Goal: Communication & Community: Answer question/provide support

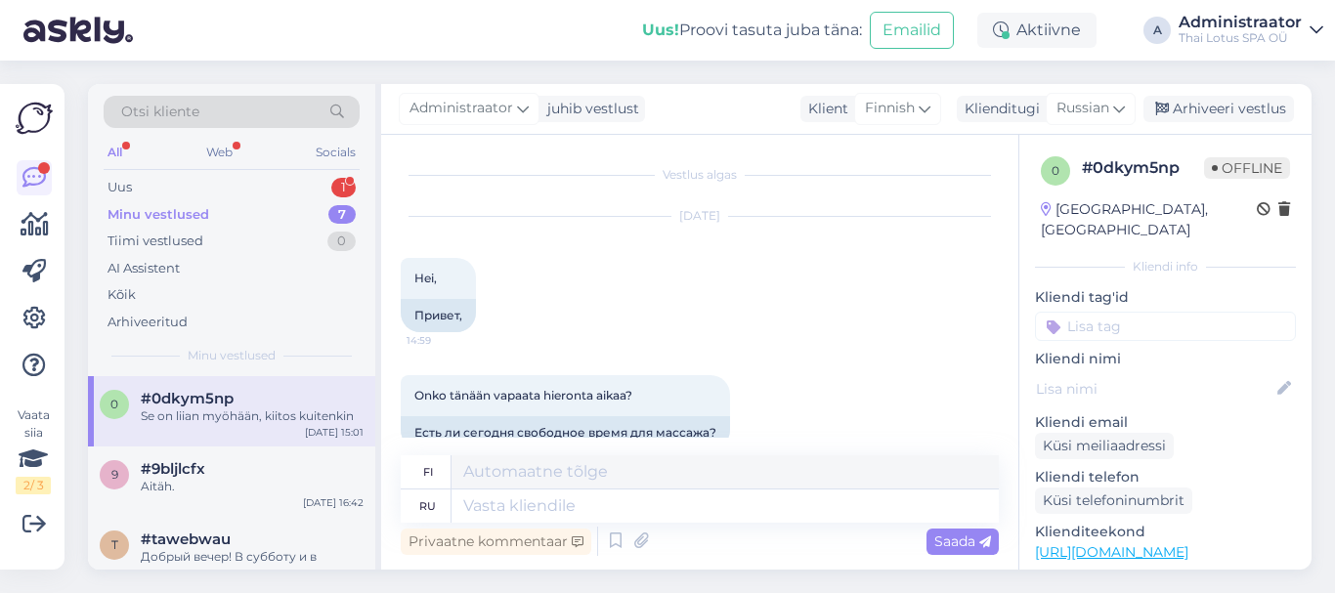
scroll to position [268, 0]
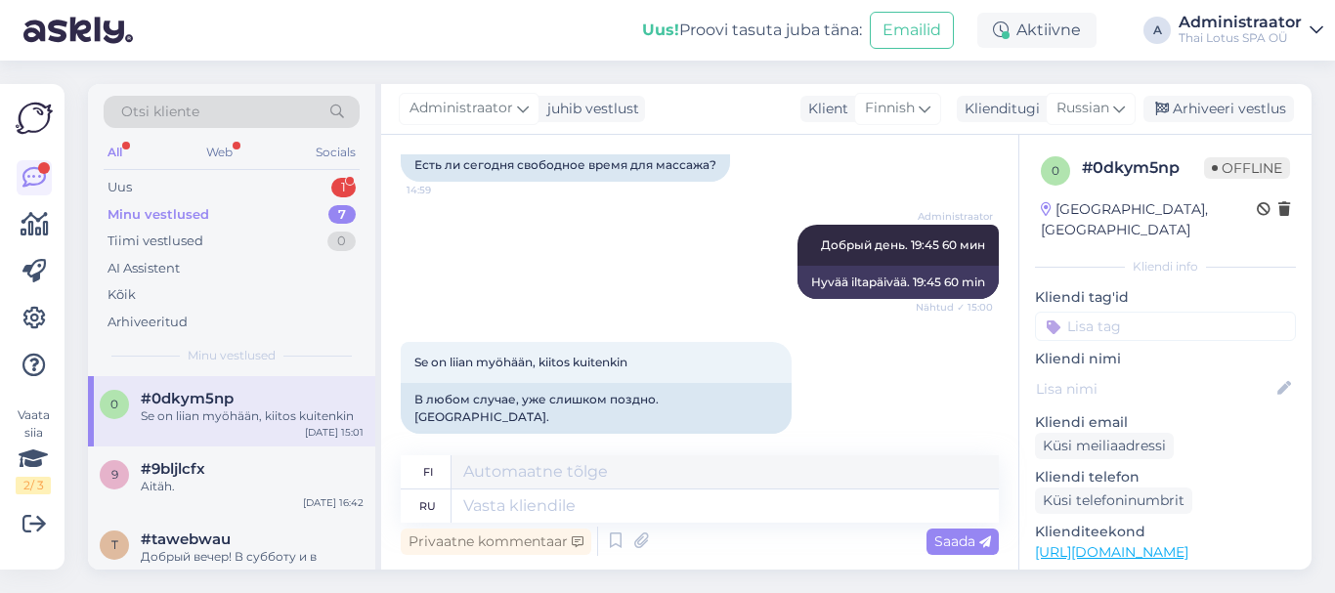
click at [282, 168] on div "All Web Socials" at bounding box center [232, 155] width 256 height 30
click at [286, 189] on div "Uus 1" at bounding box center [232, 187] width 256 height 27
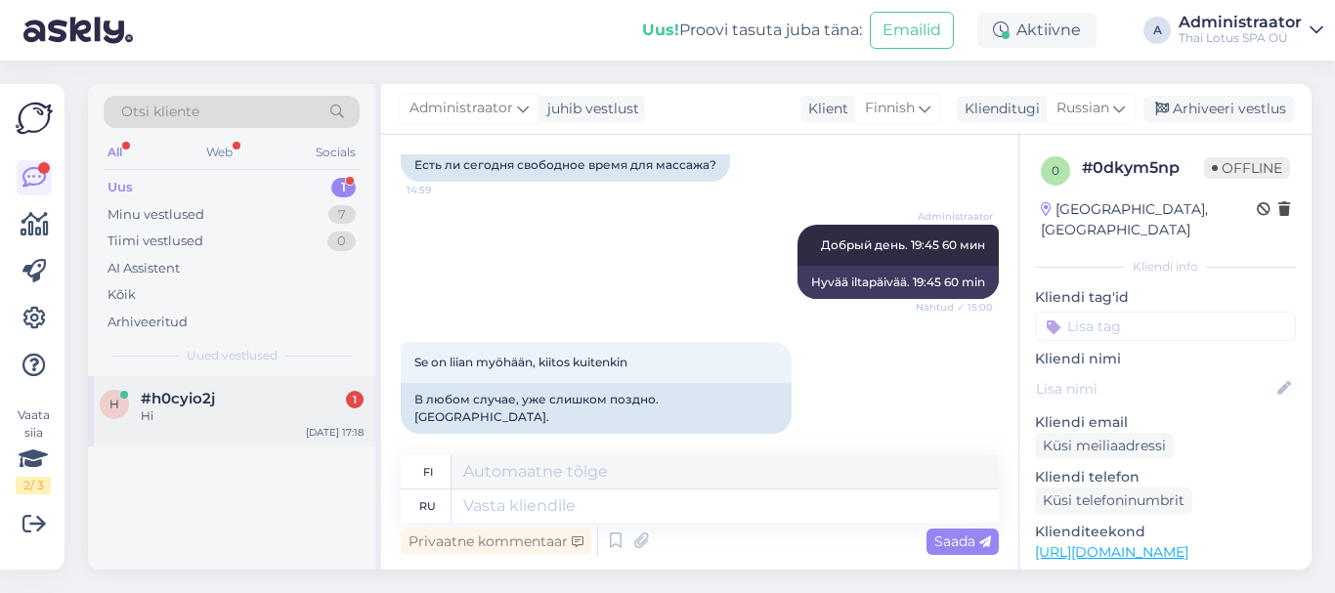
click at [317, 404] on div "#h0cyio2j 1" at bounding box center [252, 399] width 223 height 18
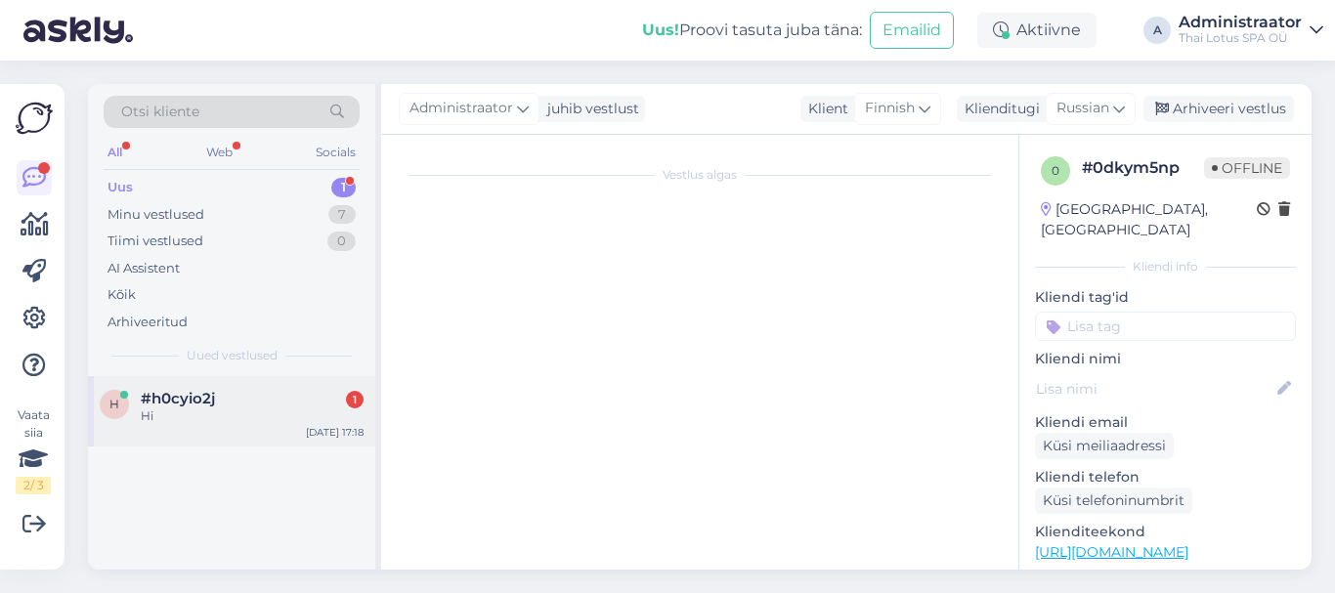
scroll to position [0, 0]
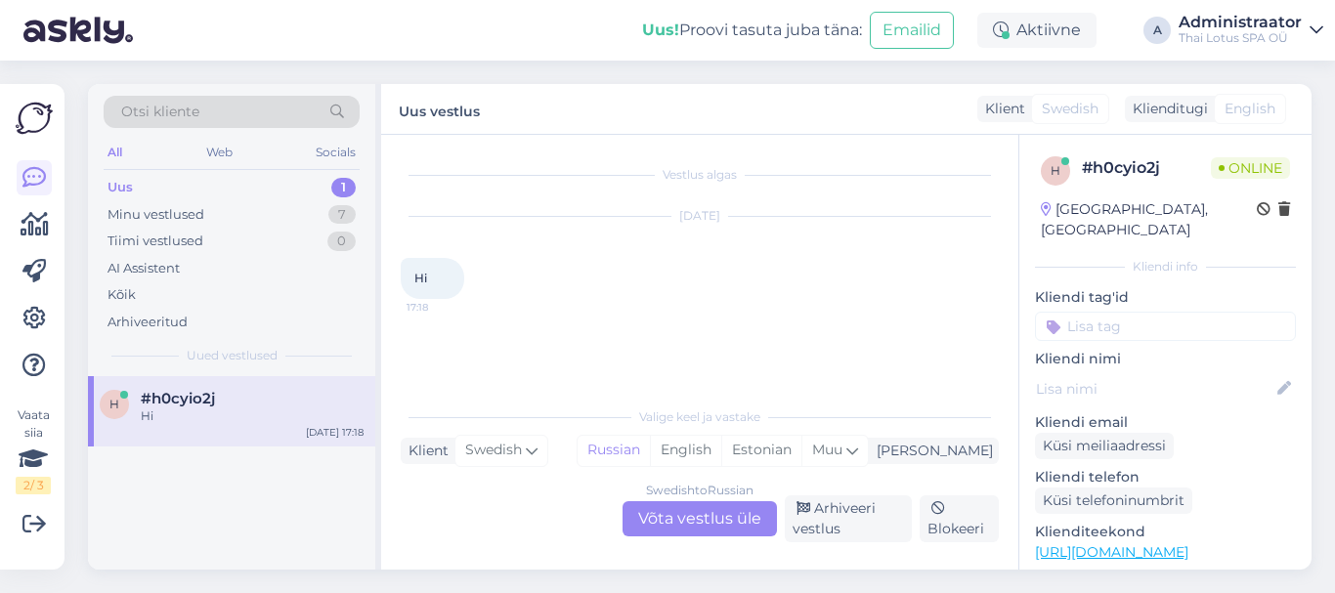
click at [698, 500] on div "Swedish to Russian Võta vestlus üle Arhiveeri vestlus Blokeeri" at bounding box center [700, 518] width 598 height 47
click at [647, 522] on div "Swedish to Russian Võta vestlus üle" at bounding box center [699, 518] width 154 height 35
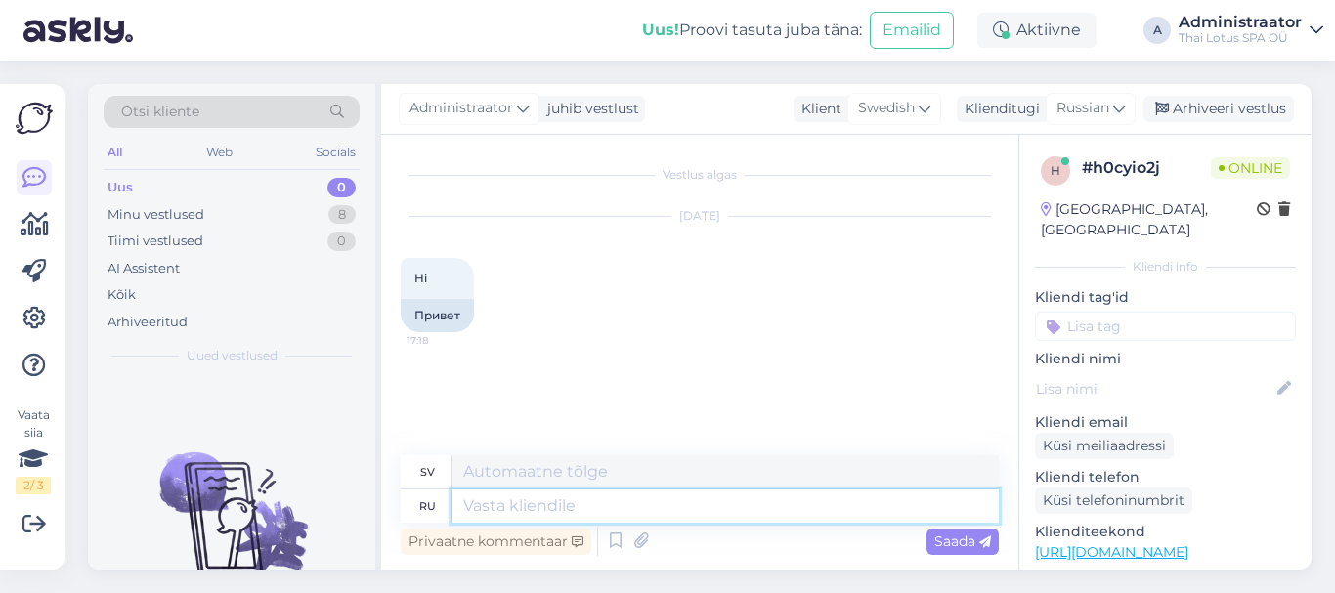
click at [548, 505] on textarea at bounding box center [724, 506] width 547 height 33
click at [549, 477] on textarea at bounding box center [724, 471] width 547 height 33
click at [552, 489] on div "sv" at bounding box center [700, 472] width 598 height 34
click at [1112, 107] on div "Russian" at bounding box center [1091, 108] width 90 height 31
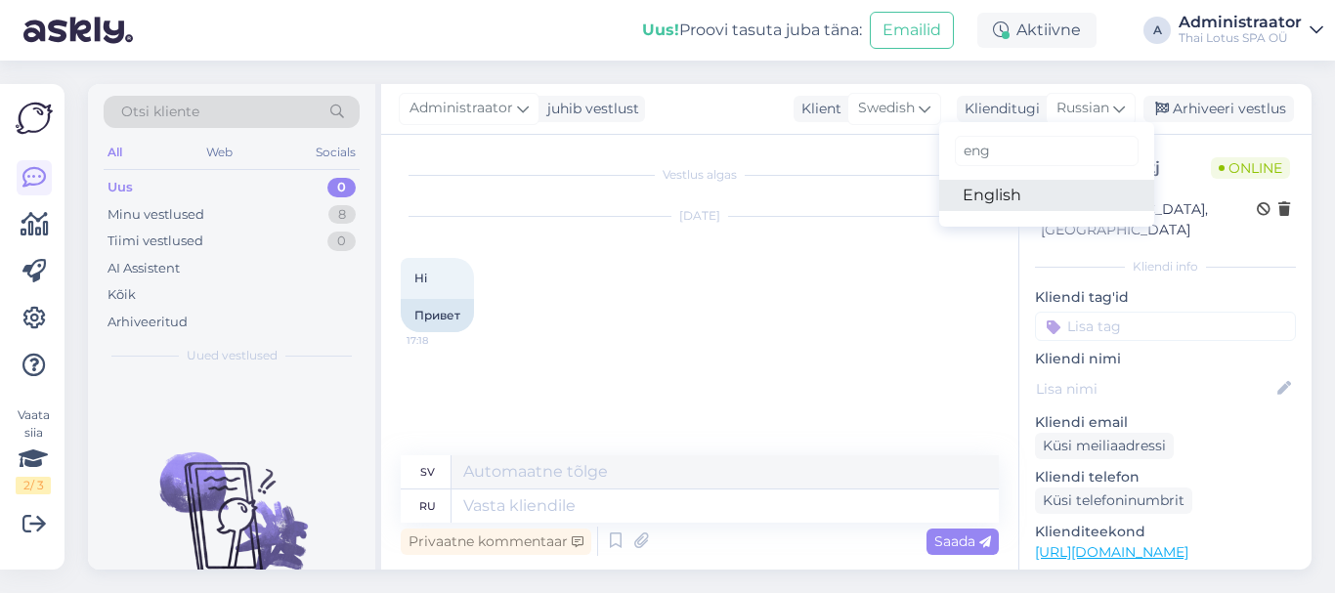
type input "eng"
click at [1046, 193] on link "English" at bounding box center [1046, 195] width 215 height 31
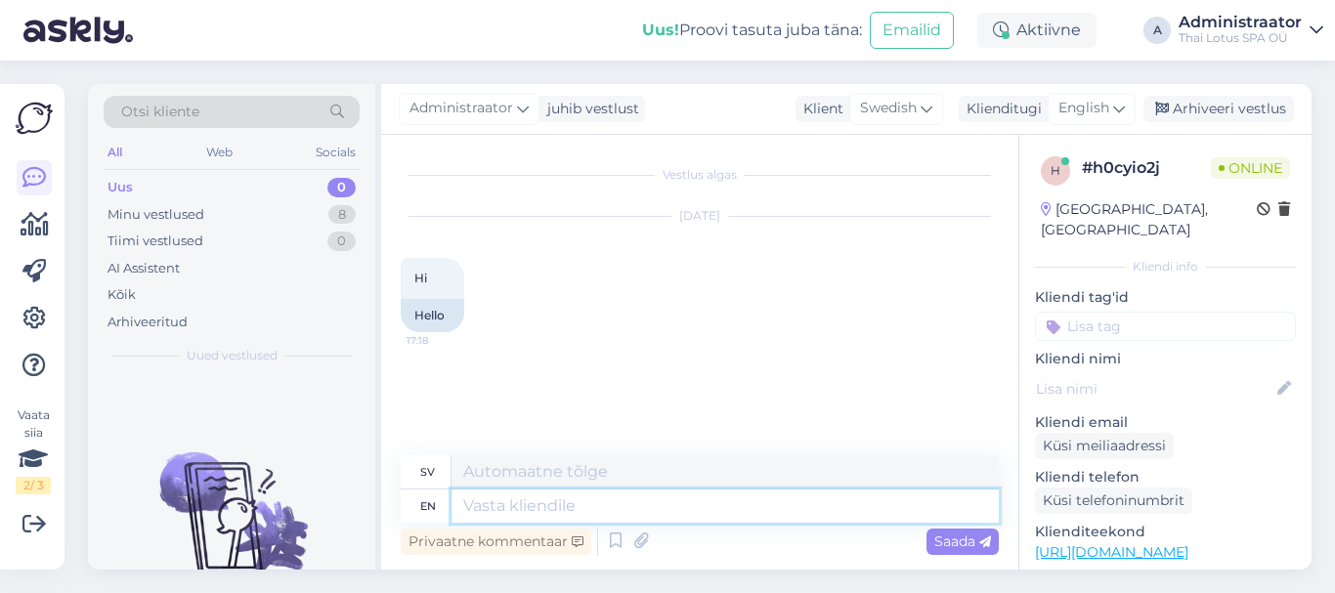
click at [587, 504] on textarea at bounding box center [724, 506] width 547 height 33
type textarea "Hi"
type textarea "Hej"
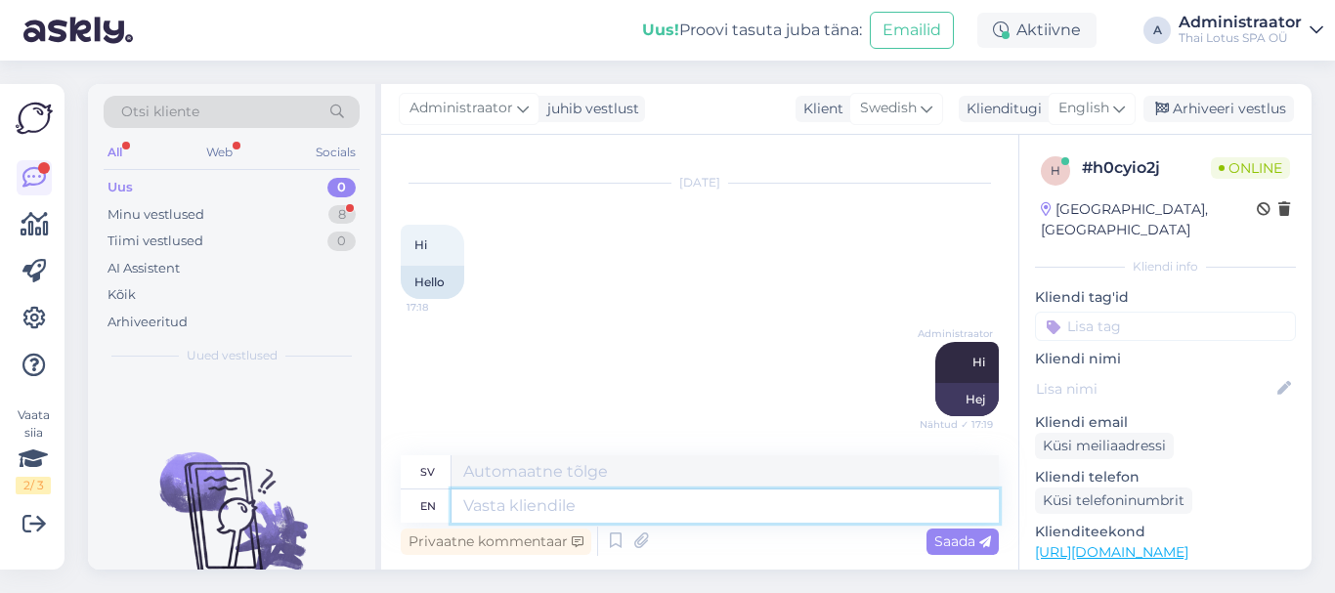
scroll to position [150, 0]
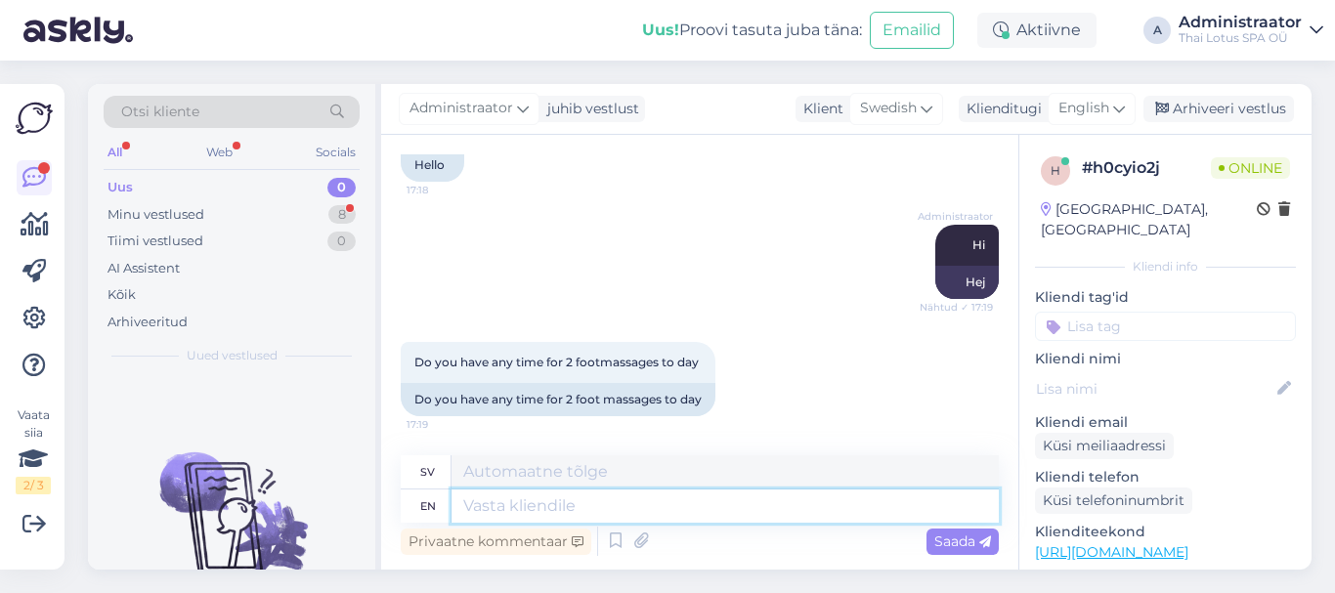
click at [620, 505] on textarea at bounding box center [724, 506] width 547 height 33
type textarea "For 2"
type textarea "För"
type textarea "For 2"
type textarea "För 2"
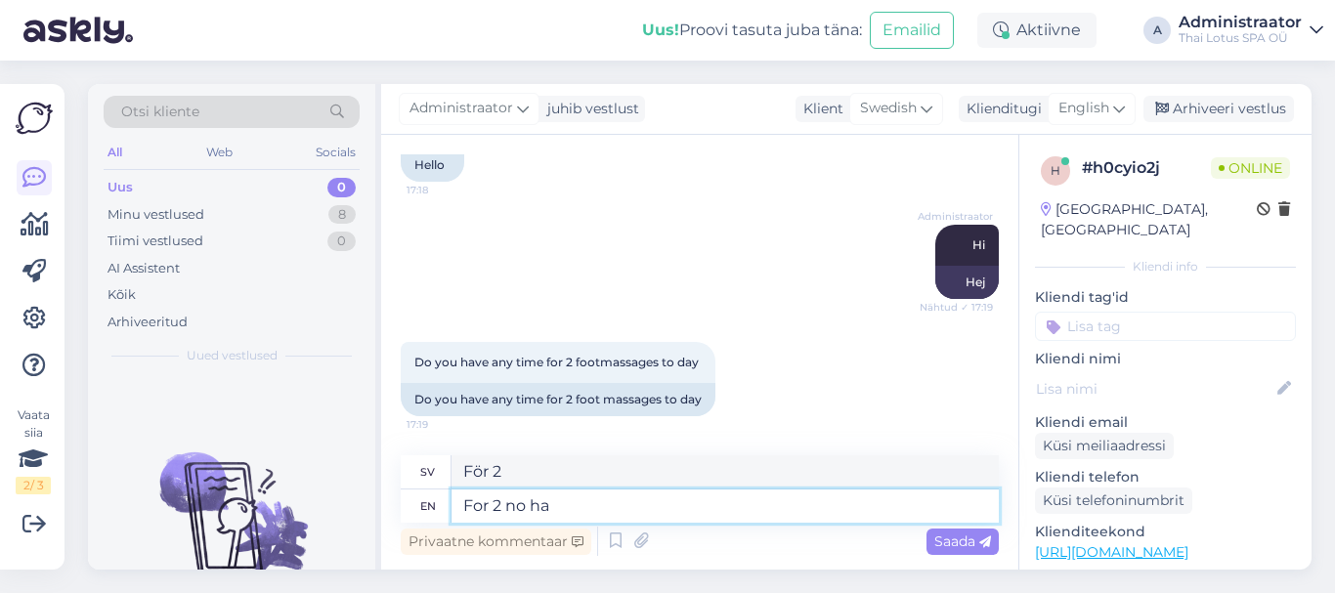
type textarea "For 2 no hav"
type textarea "För 2 nej"
type textarea "For 2 no have"
type textarea "För 2 nej har"
type textarea "For 2 no have. O"
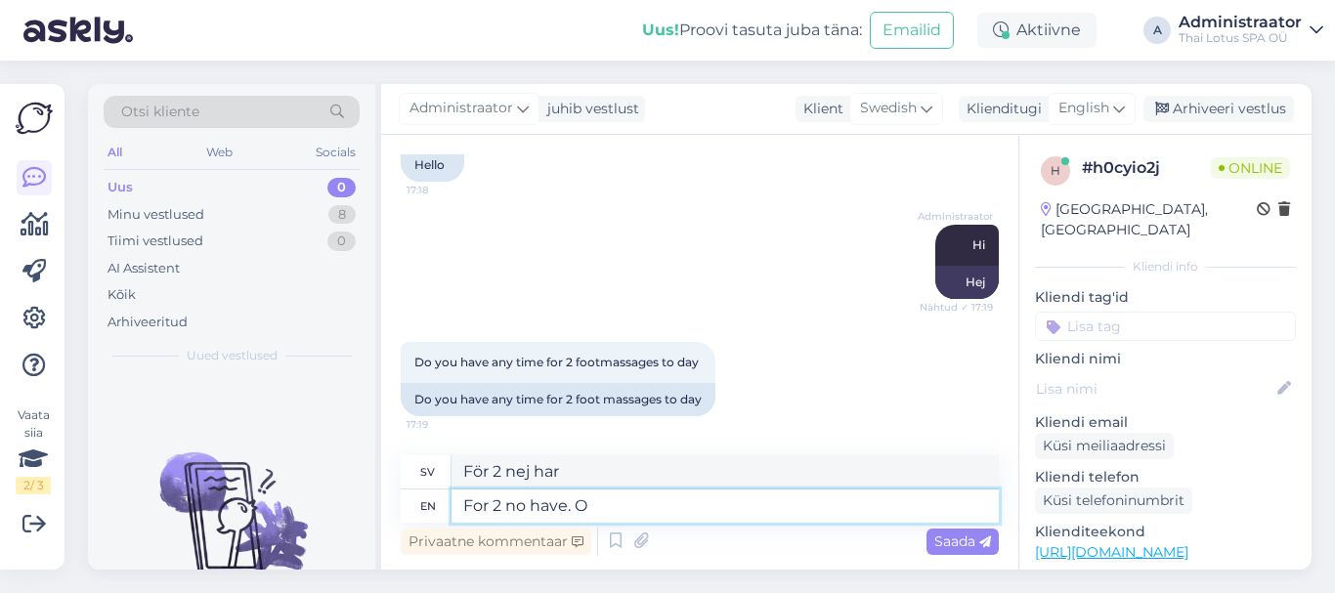
type textarea "För 2 har jag inte."
type textarea "For 2 no have. Only fo"
type textarea "För 2 har jag inte. Endast"
type textarea "For 2 no have. Only for one"
type textarea "För 2 har jag inte. Endast för"
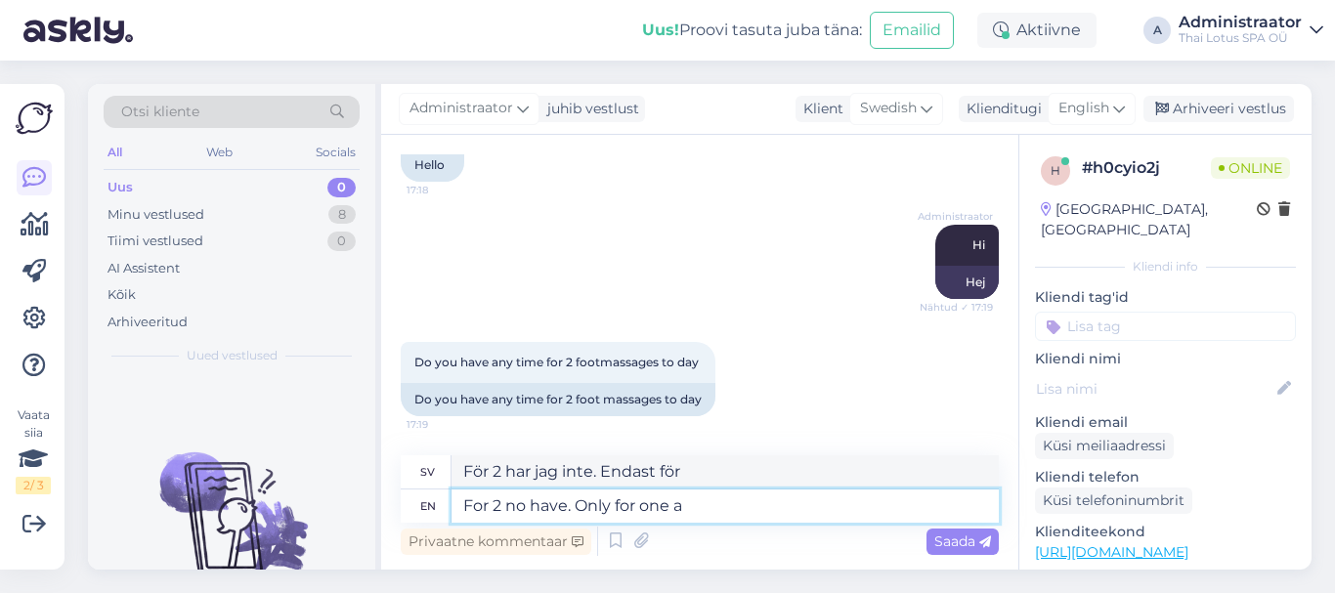
type textarea "For 2 no have. Only for one at"
type textarea "För 2, har inte. Bara för en."
type textarea "For 2 no have. Only for one at"
type textarea "För 2 har jag inte. Bara för en på"
type textarea "For 2 no have. Only for one at 19:40."
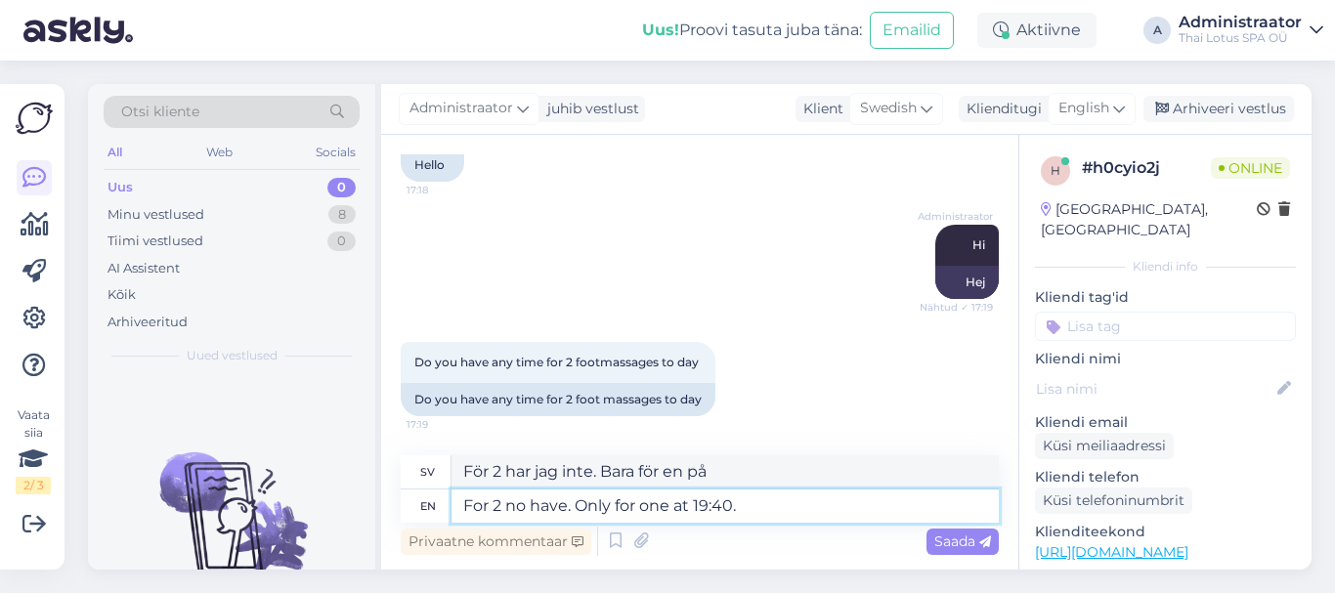
type textarea "För 2, nej. Bara för en kl. 19:40."
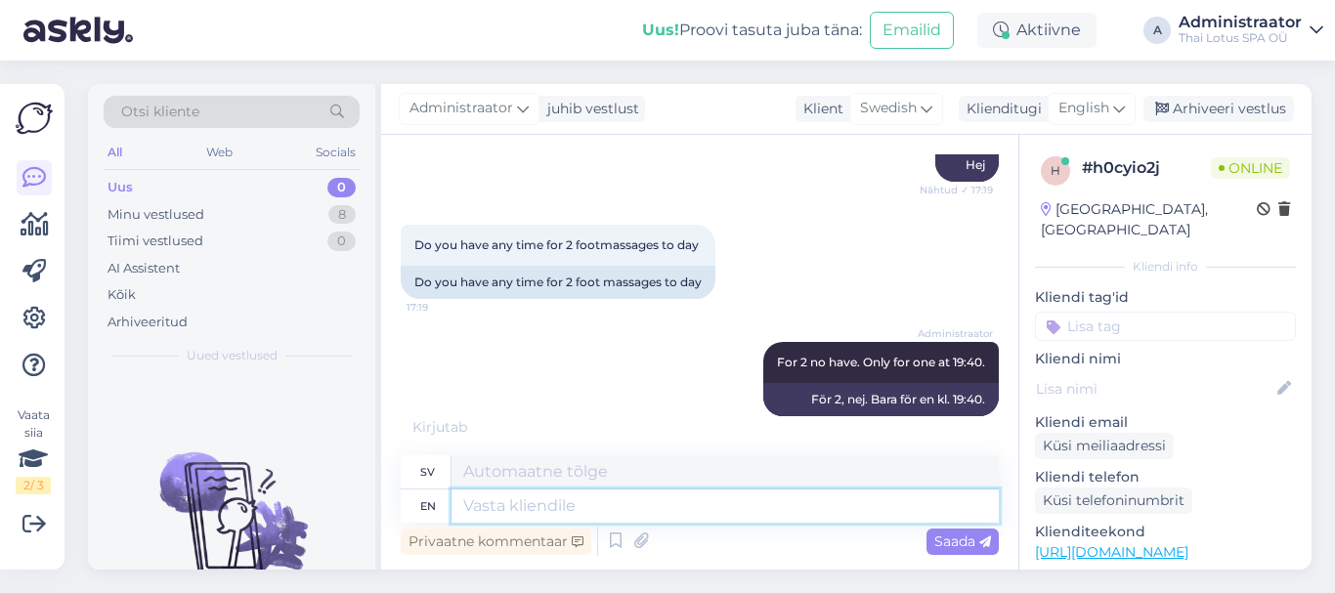
scroll to position [385, 0]
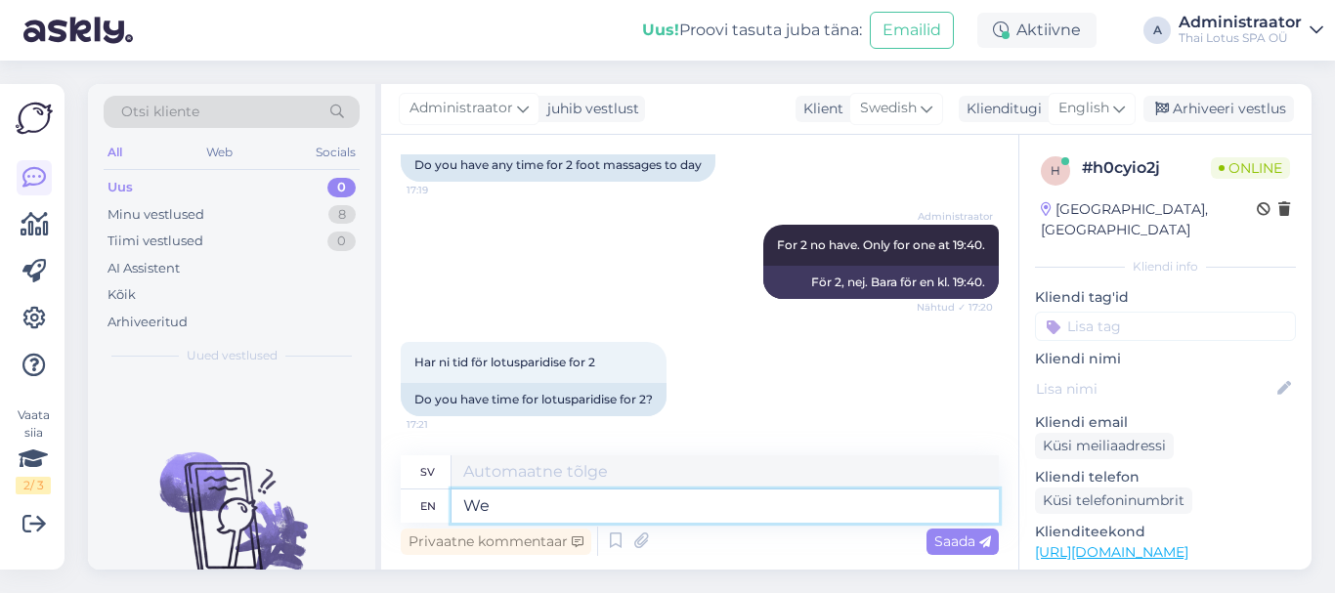
type textarea "We"
type textarea "Vi"
type textarea "We have on"
type textarea "Vi har"
type textarea "We have only"
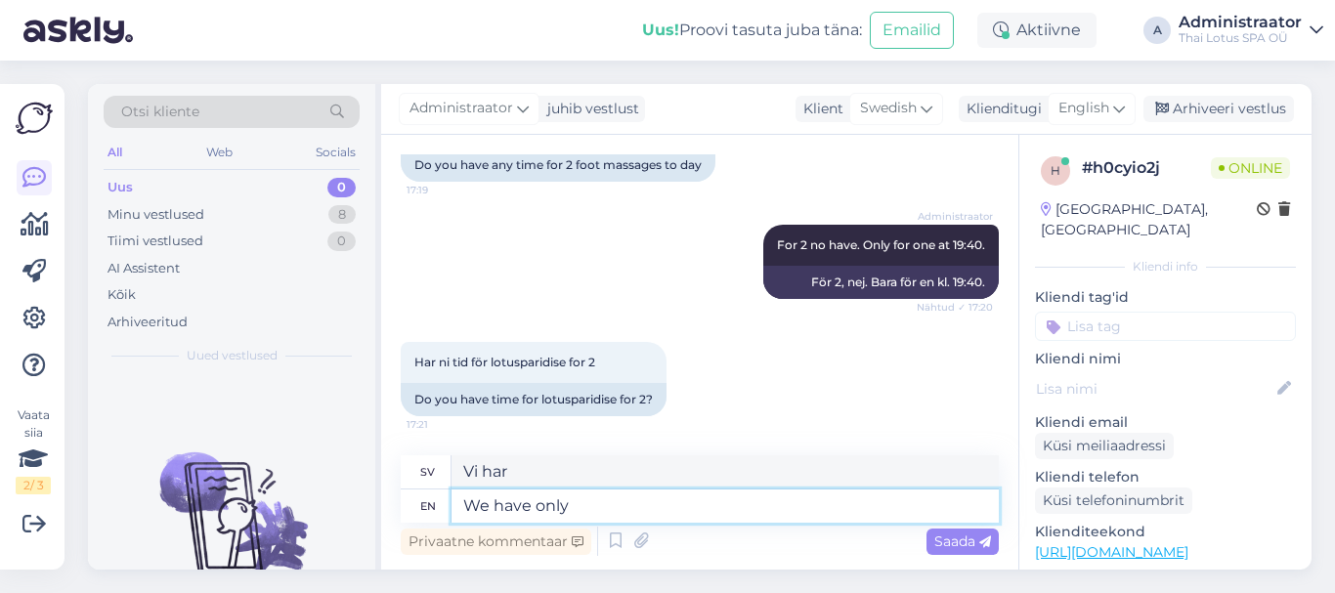
type textarea "Vi har bara"
type textarea "We have only one t"
type textarea "Vi har bara en"
type textarea "We have only one time"
type textarea "Vi har bara en gång"
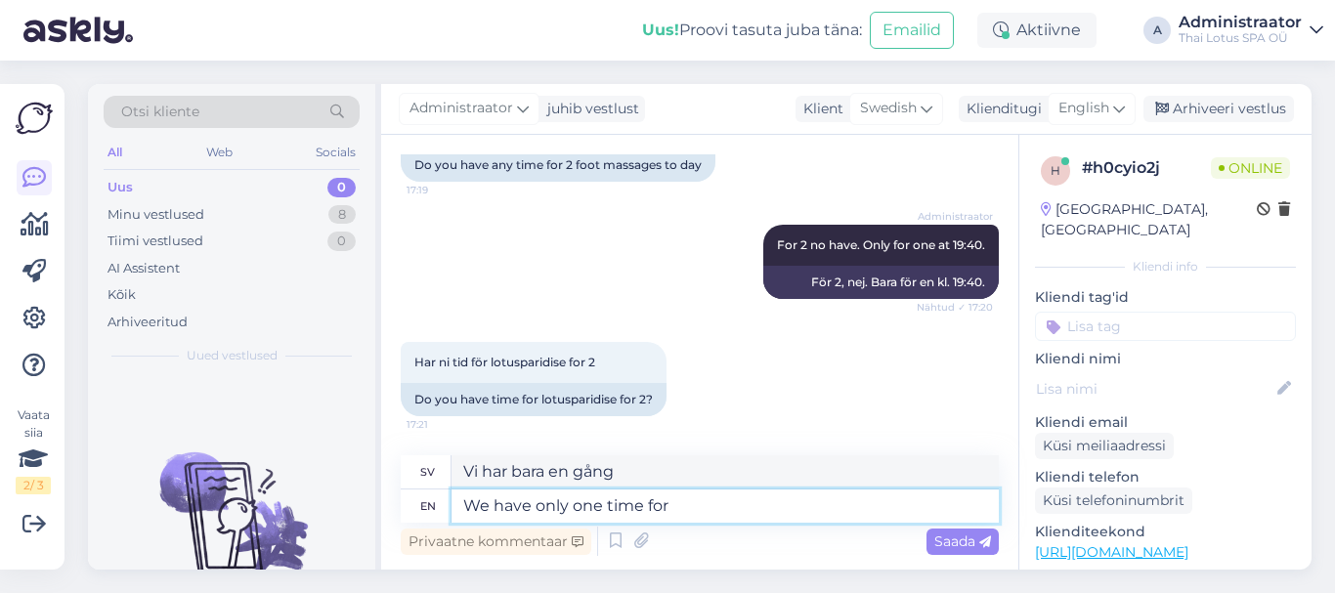
type textarea "We have only one time for o"
type textarea "Vi har bara en gång för"
type textarea "We have only one time for one per"
type textarea "Vi har bara en gång för en"
type textarea "We have only one time for one person a"
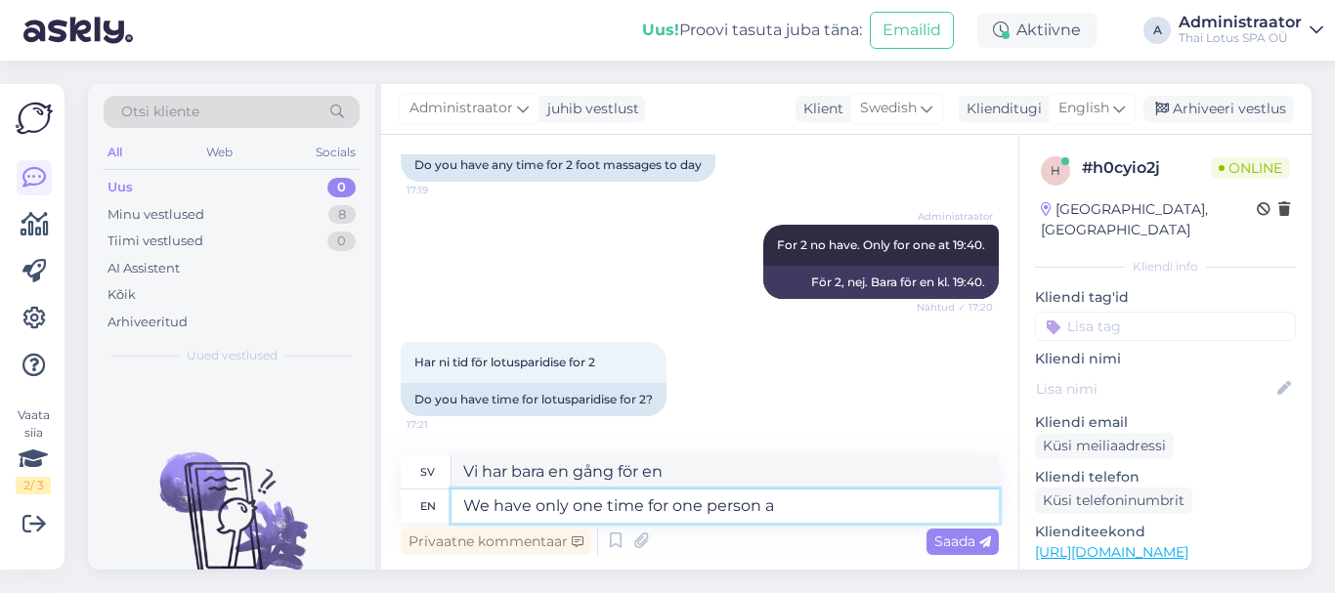
type textarea "Vi har bara en tid för en person"
type textarea "We have only one time for one person at 19"
type textarea "Vi har bara en tid för en person kl."
type textarea "We have only one time for one person at 19:40. T"
type textarea "Vi har bara en tid för en person klockan 19:40."
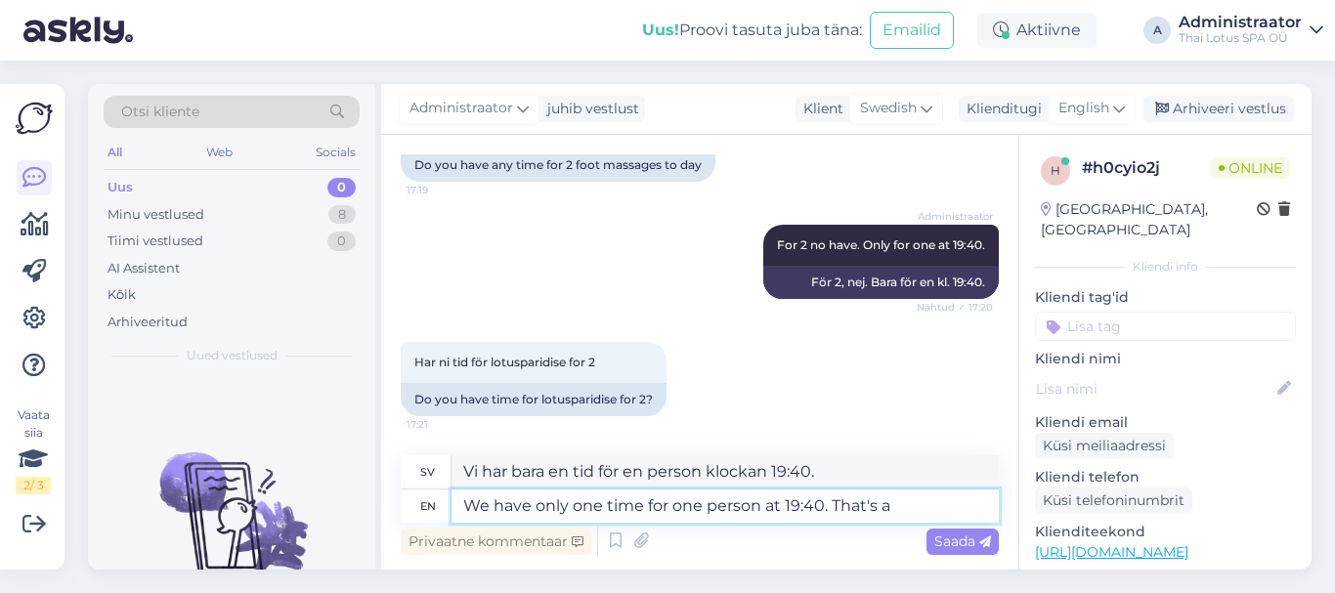
type textarea "We have only one time for one person at 19:40. That's al"
type textarea "Vi har bara en tid för en person klockan 19:40. Det är"
type textarea "We have only one time for one person at 19:40."
type textarea "Vi har bara en tid för en person klockan 19:40."
type textarea "We have only one time for one person at 19:40. All ot"
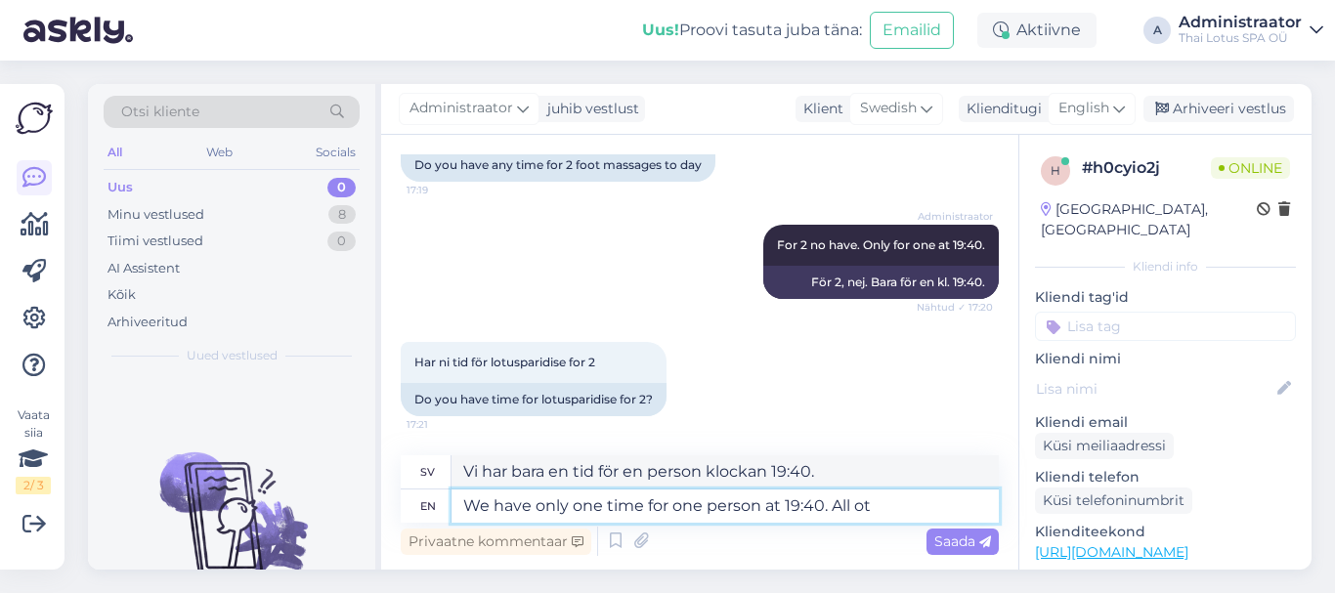
type textarea "Vi har bara en tid för en person klockan 19:40. Alla"
type textarea "We have only one time for one person at 19:40. All other i"
type textarea "Vi har bara en tid för en person klockan 19:40. [PERSON_NAME]"
type textarea "We have only one time for one person at 19:40. All other is fu"
type textarea "Vi har bara en tid för en person klockan 19:40. [PERSON_NAME] är"
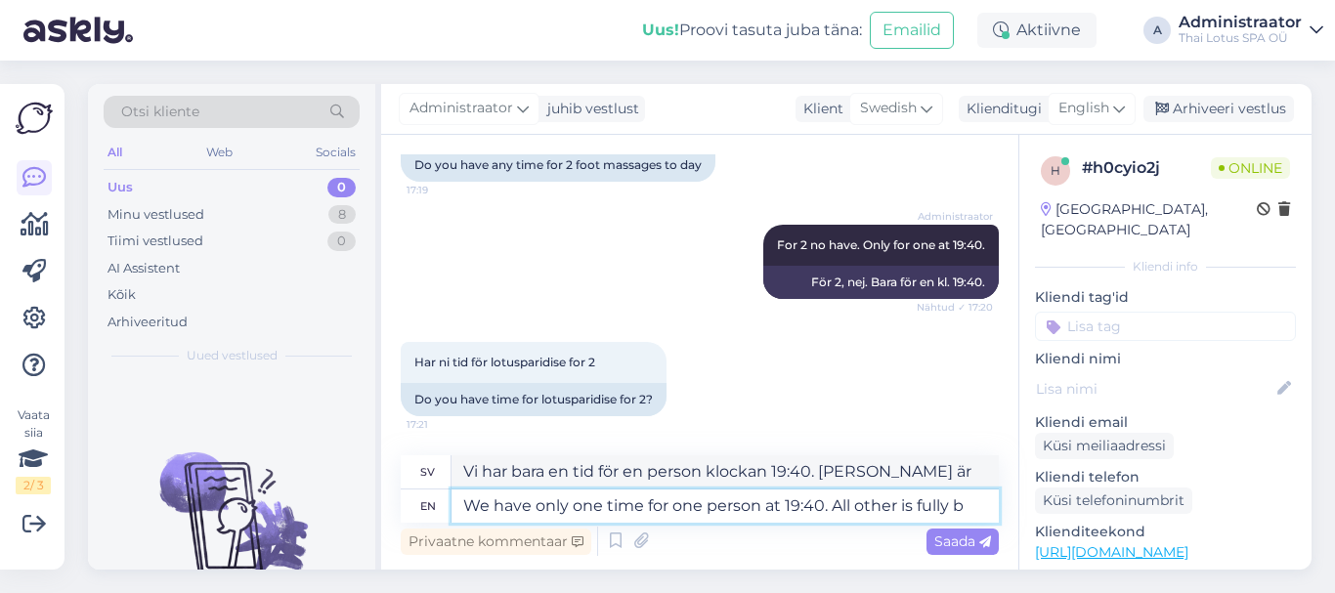
type textarea "We have only one time for one person at 19:40. All other is fully bo"
type textarea "Vi har bara en tid för en person klockan 19:40. [PERSON_NAME] är heltäckande."
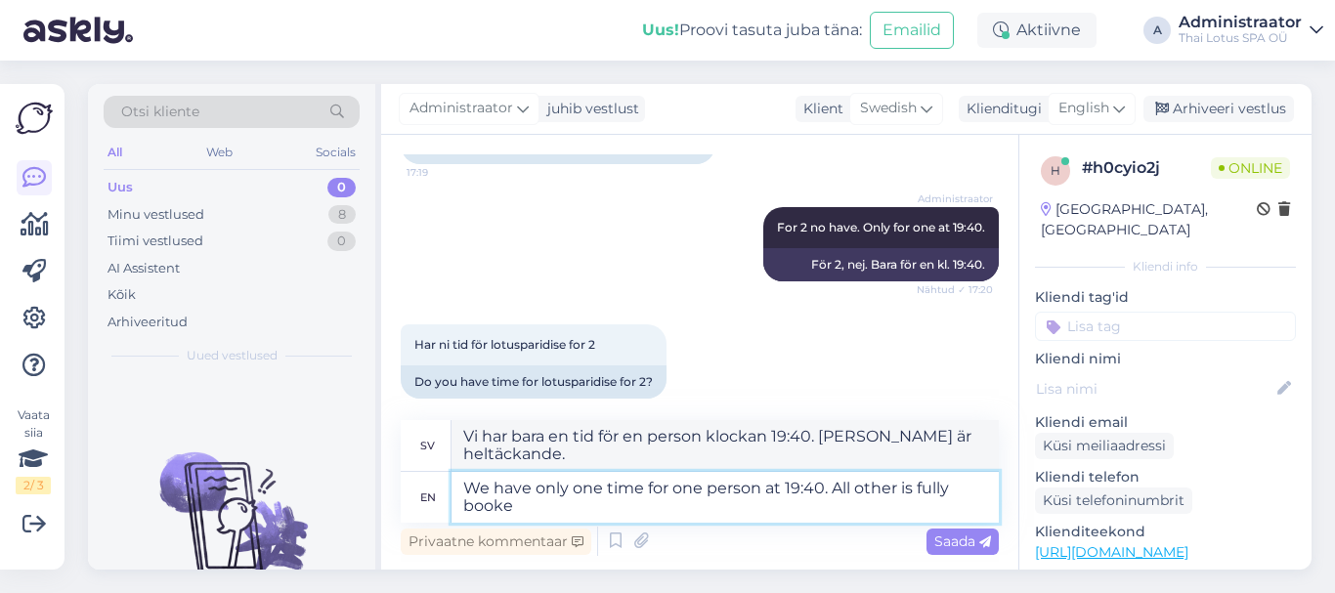
scroll to position [406, 0]
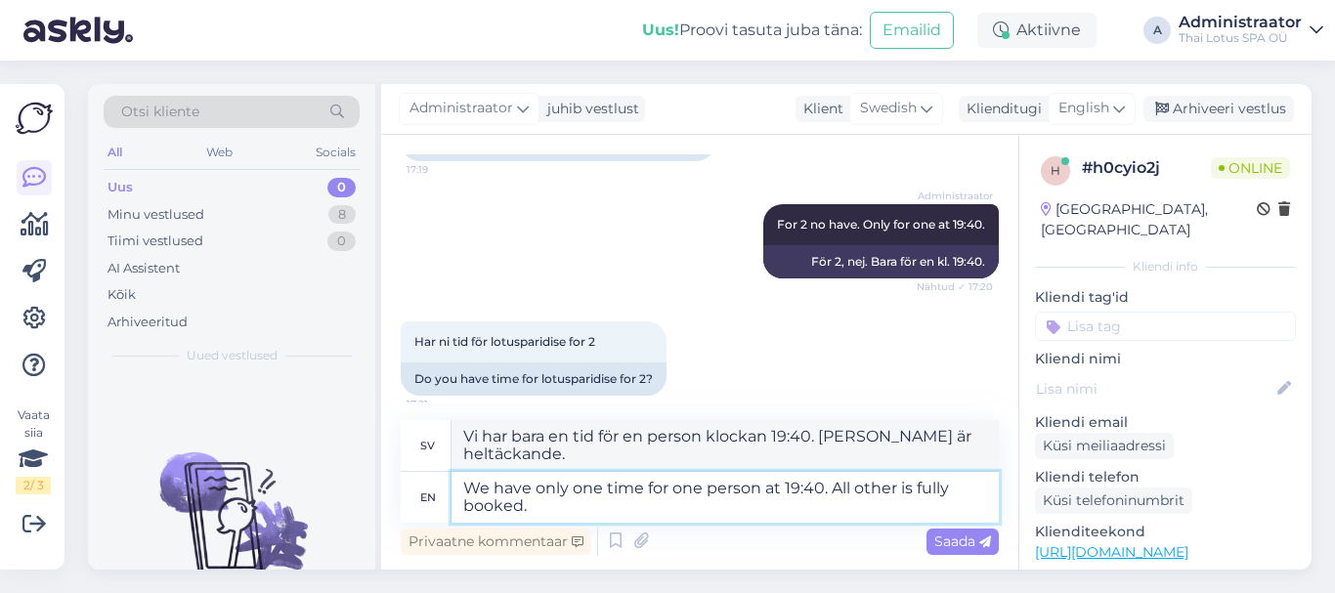
type textarea "We have only one time for one person at 19:40. All other is fully booked."
type textarea "Vi har bara en tid för en person klockan 19:40. [PERSON_NAME] är fullbokade."
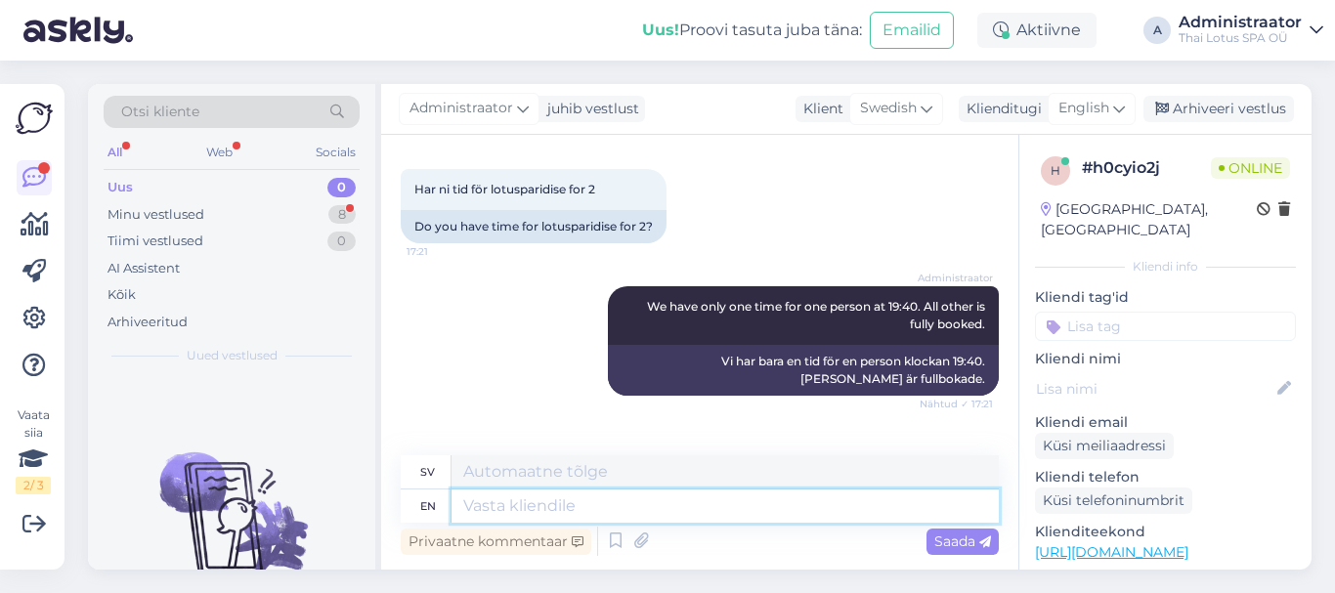
scroll to position [655, 0]
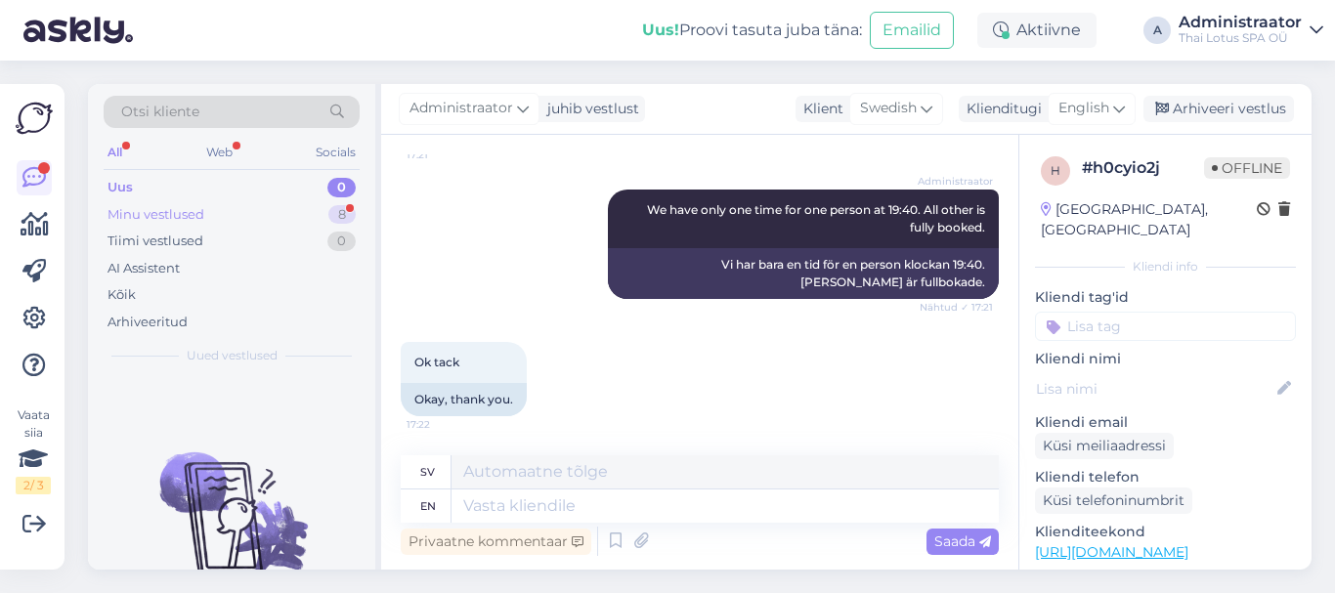
click at [218, 218] on div "Minu vestlused 8" at bounding box center [232, 214] width 256 height 27
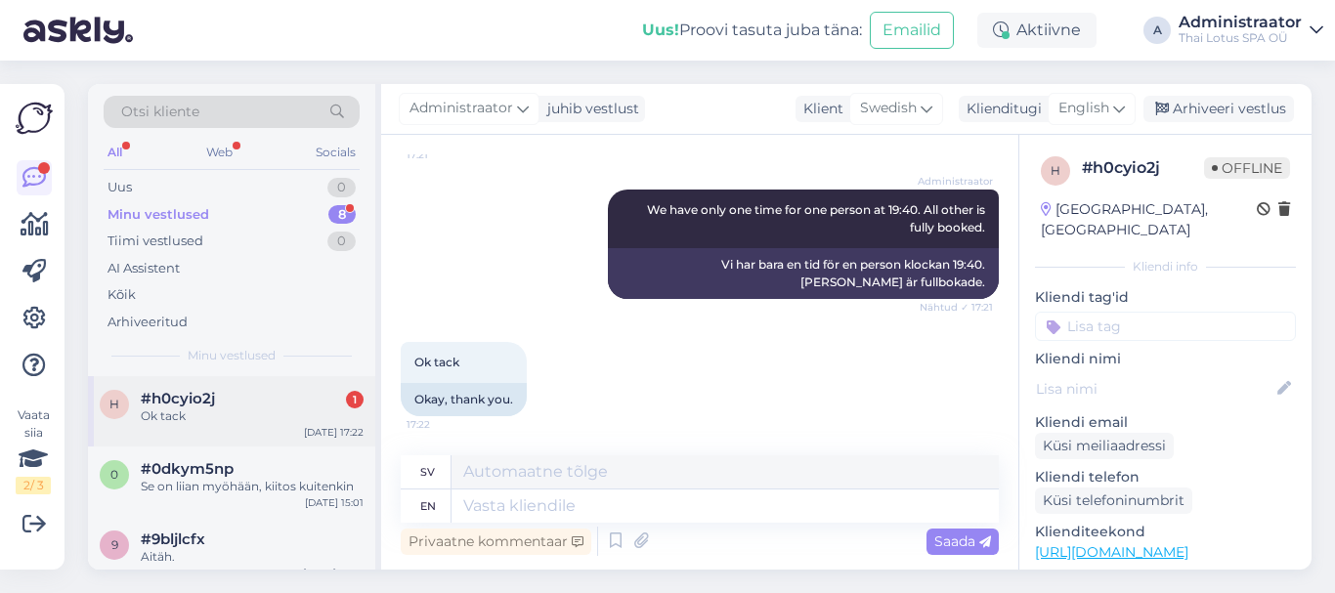
click at [259, 436] on div "h #h0cyio2j 1 Ok tack [DATE] 17:22" at bounding box center [231, 411] width 287 height 70
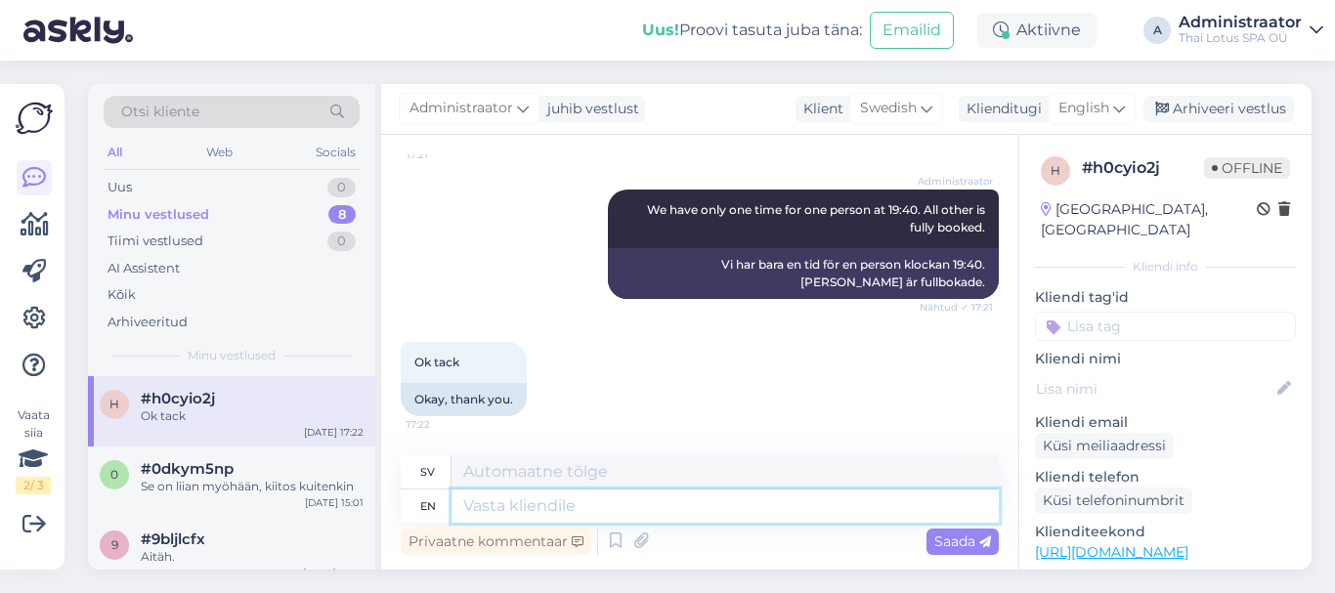
click at [505, 510] on textarea at bounding box center [724, 506] width 547 height 33
